Goal: Task Accomplishment & Management: Use online tool/utility

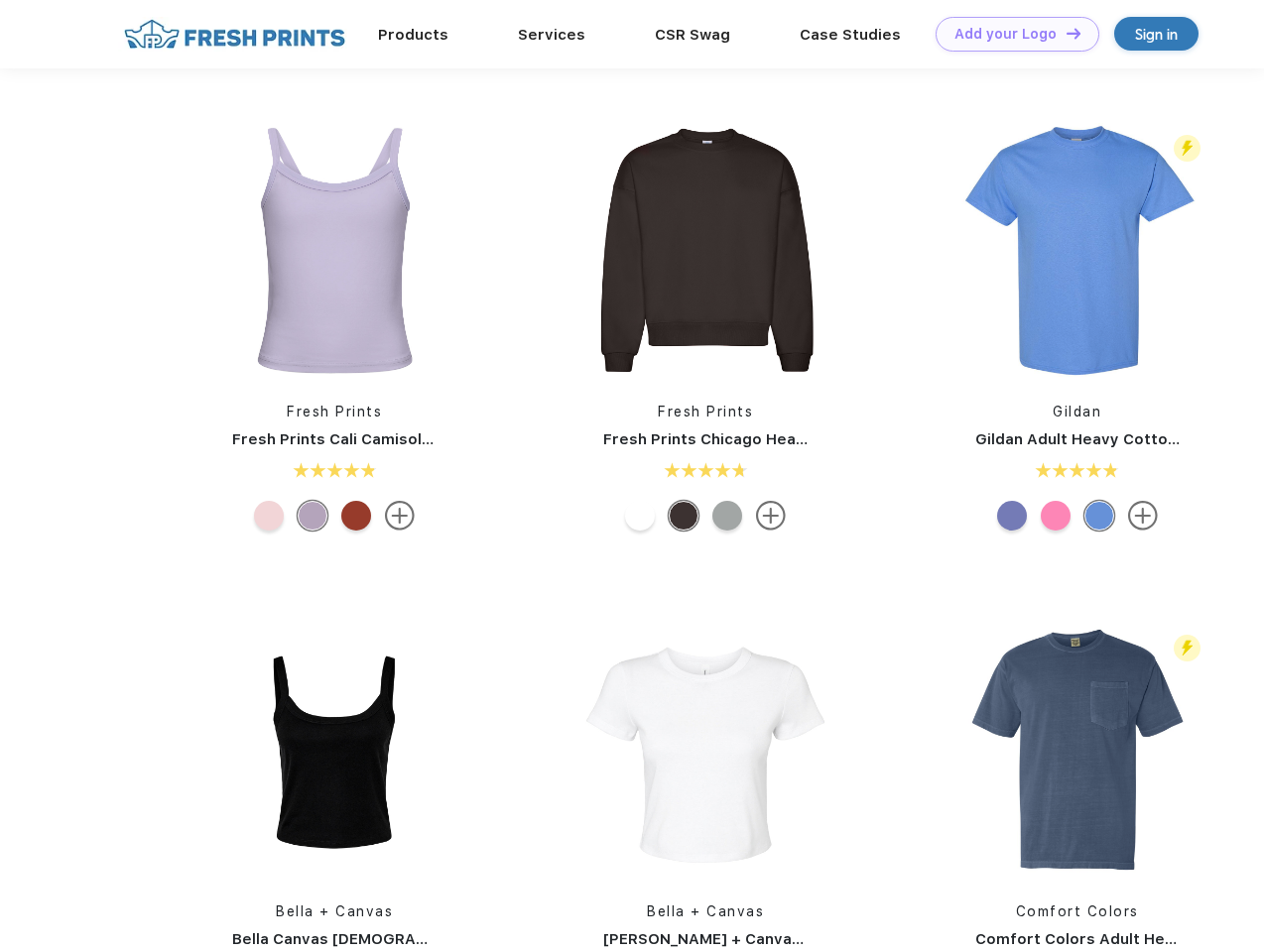
click at [1010, 34] on link "Add your Logo Design Tool" at bounding box center [1017, 34] width 163 height 35
click at [0, 0] on div "Design Tool" at bounding box center [0, 0] width 0 height 0
click at [1064, 33] on link "Add your Logo Design Tool" at bounding box center [1017, 34] width 163 height 35
click at [335, 250] on img at bounding box center [334, 249] width 264 height 264
click at [269, 516] on div at bounding box center [269, 516] width 30 height 30
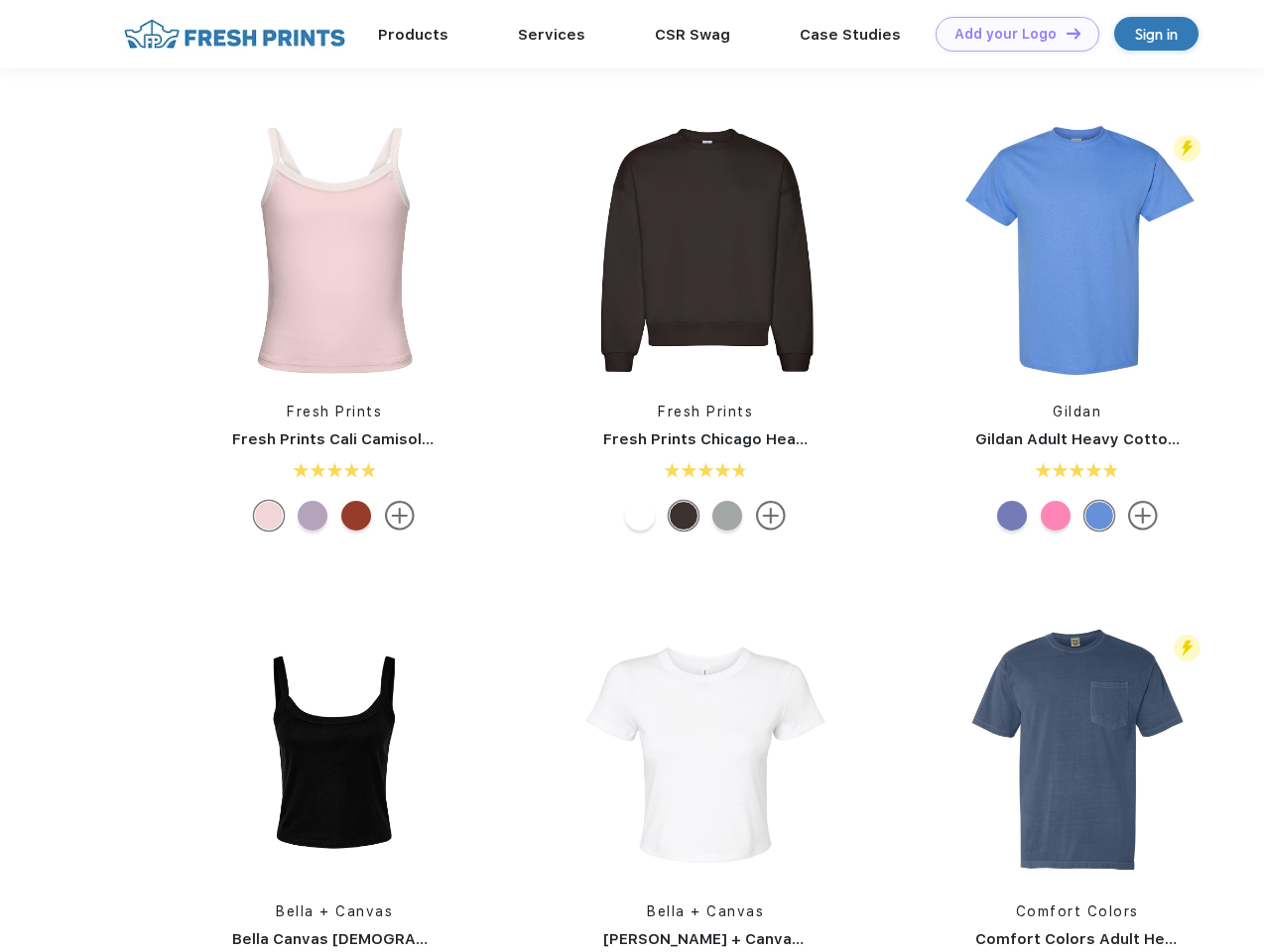
click at [313, 516] on div at bounding box center [313, 516] width 30 height 30
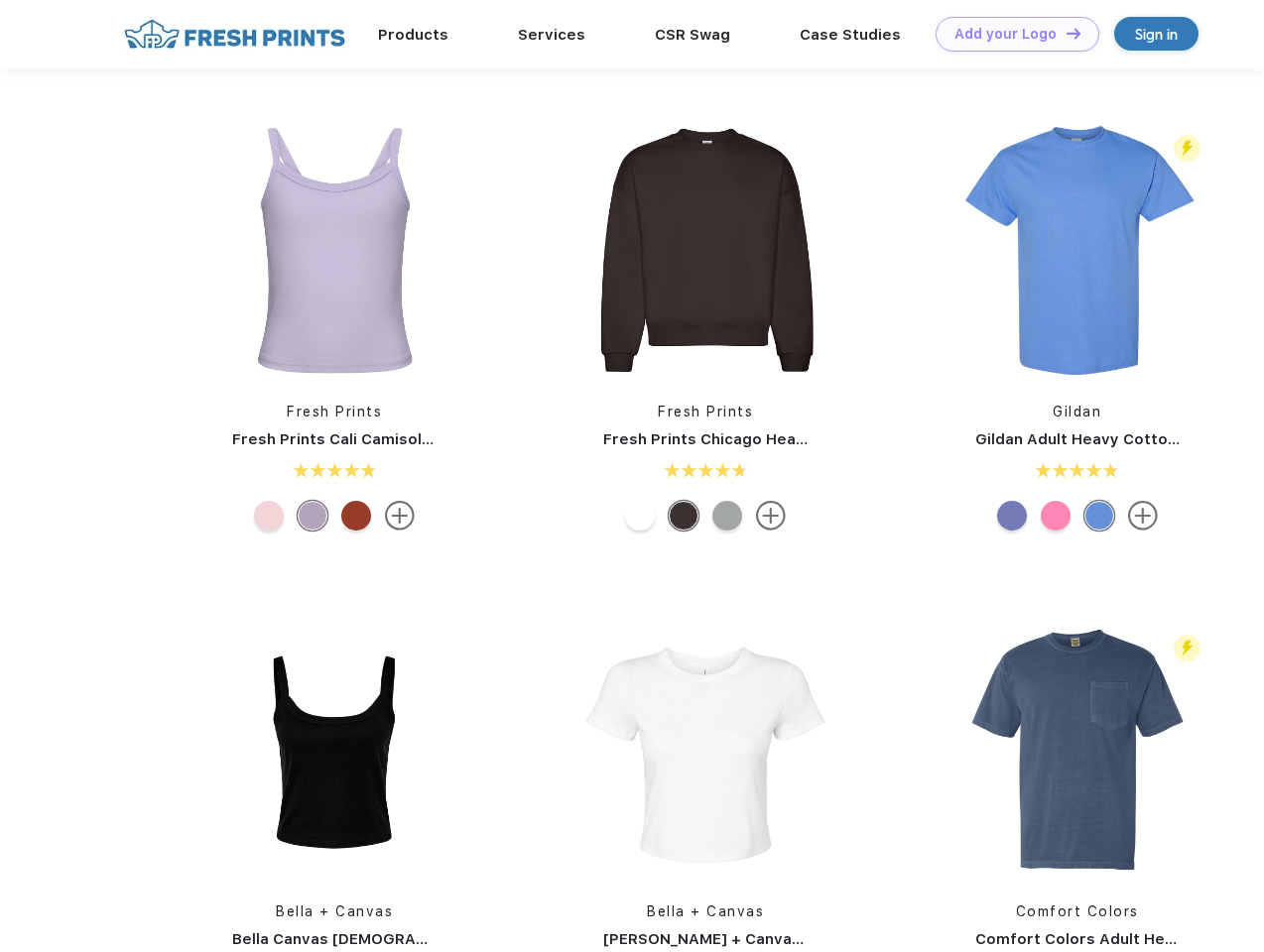
click at [356, 516] on div at bounding box center [357, 516] width 30 height 30
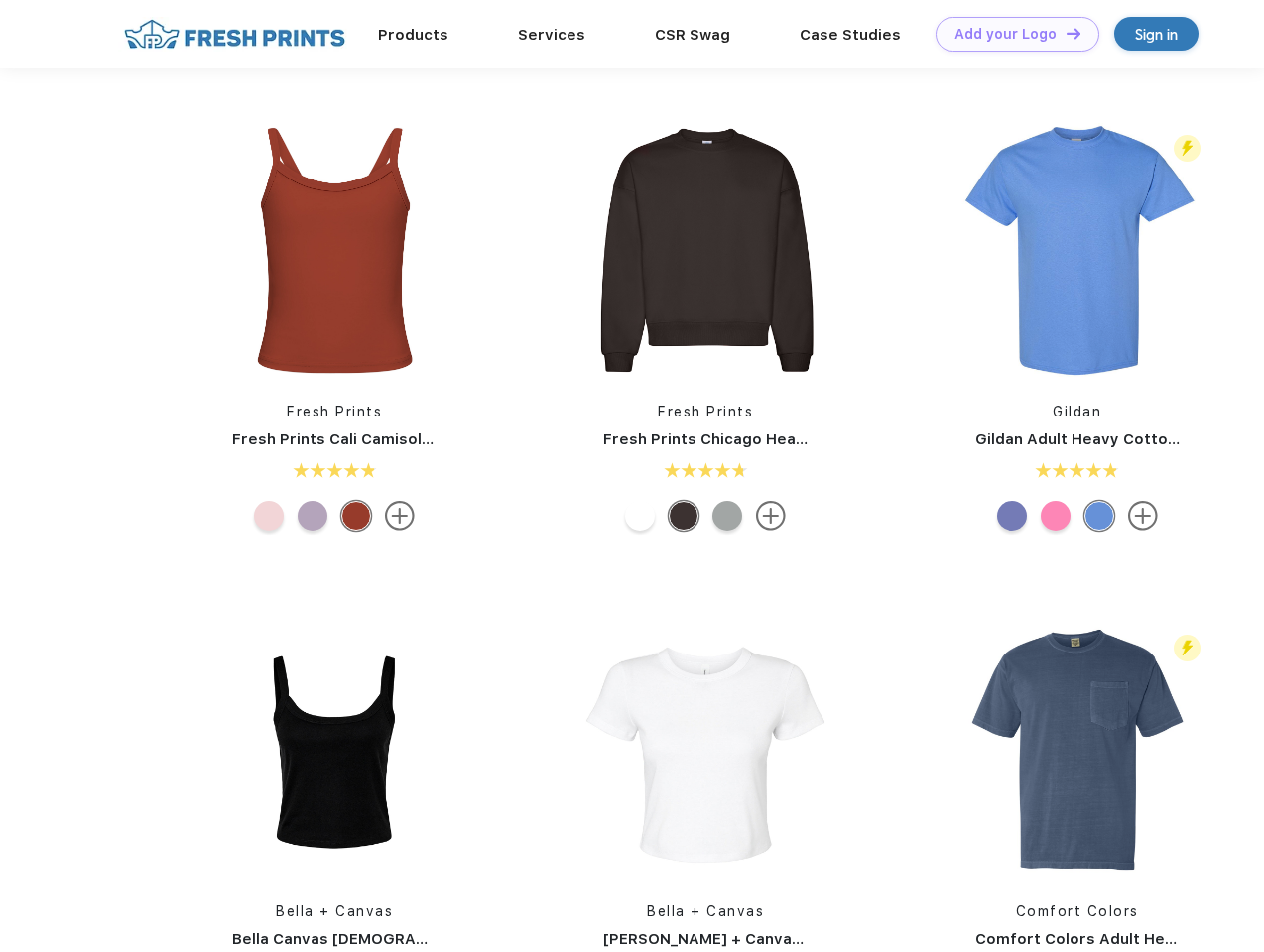
click at [705, 250] on img at bounding box center [705, 249] width 264 height 264
click at [639, 516] on div at bounding box center [639, 516] width 30 height 30
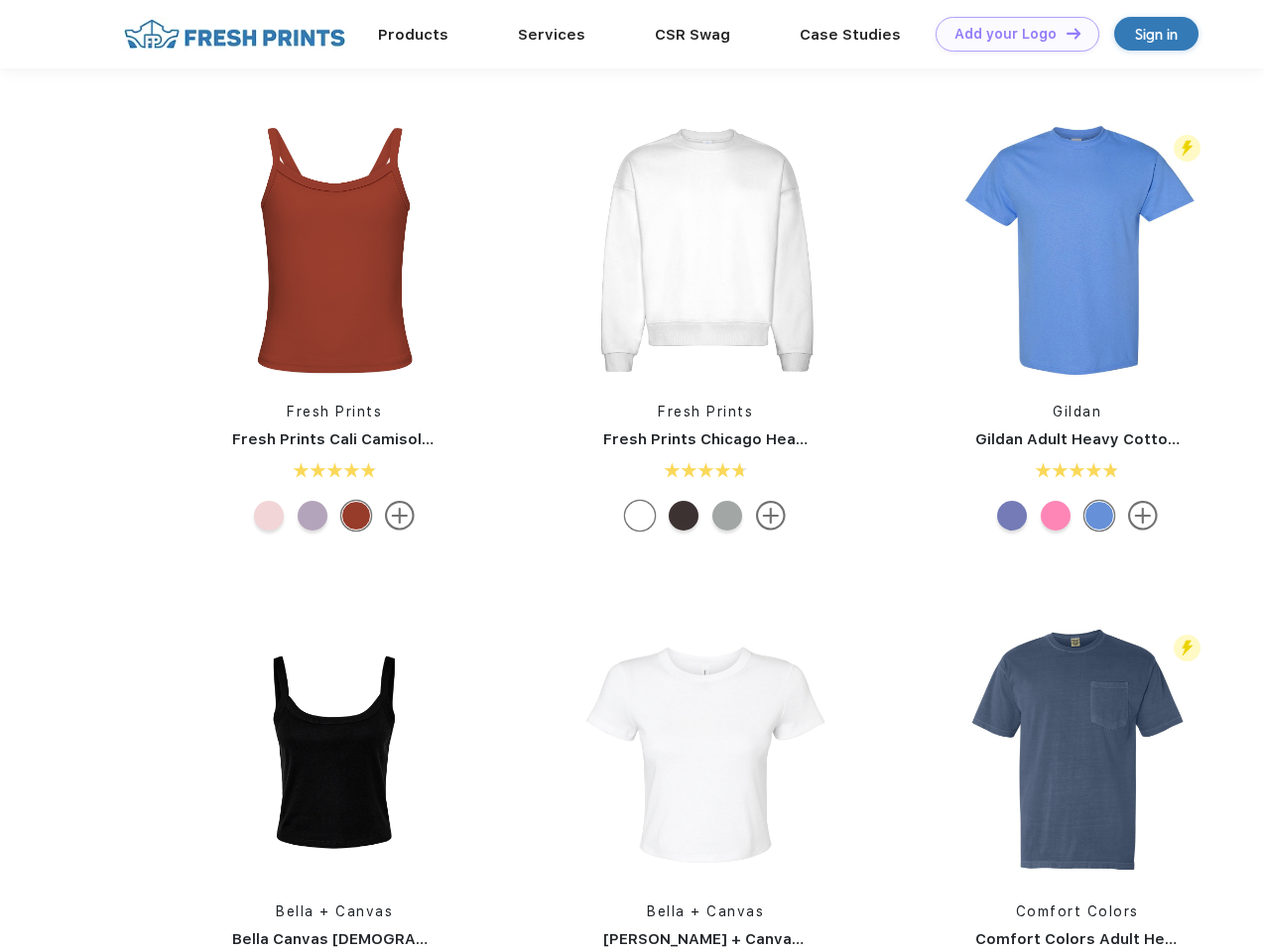
click at [683, 516] on div at bounding box center [683, 516] width 30 height 30
